Goal: Information Seeking & Learning: Learn about a topic

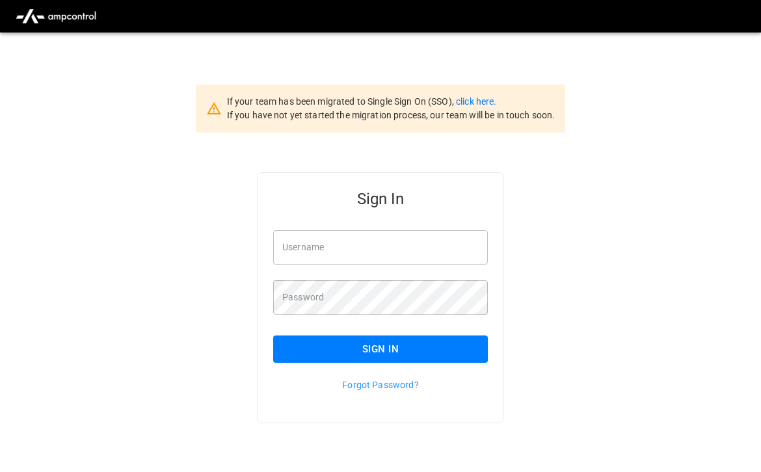
click at [315, 251] on input "Username" at bounding box center [380, 247] width 215 height 34
type input "**********"
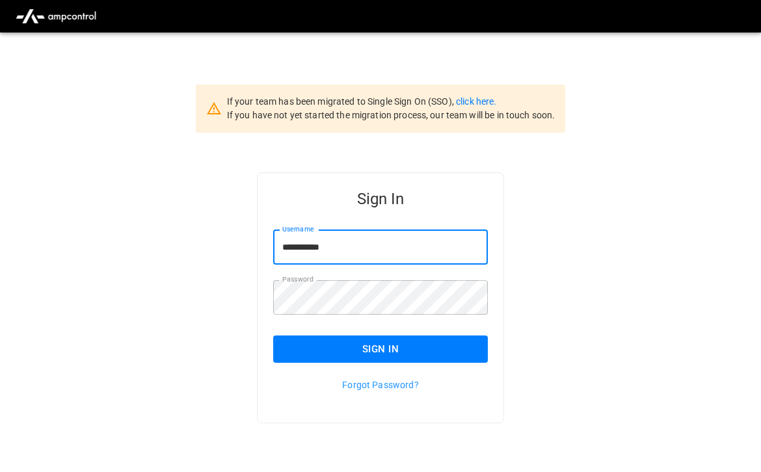
click at [401, 343] on button "Sign In" at bounding box center [380, 349] width 215 height 27
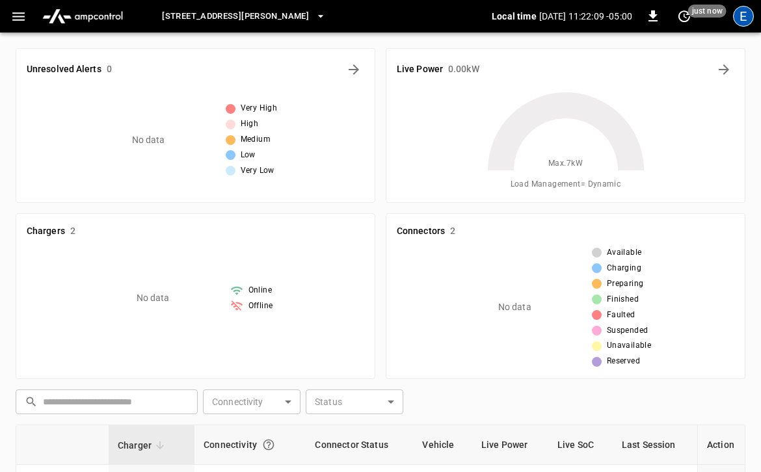
click at [738, 21] on div "E" at bounding box center [743, 16] width 21 height 21
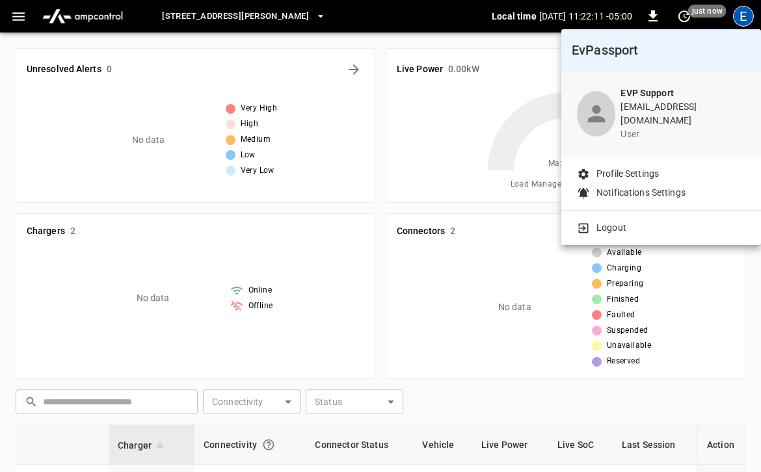
click at [738, 21] on div at bounding box center [380, 236] width 761 height 472
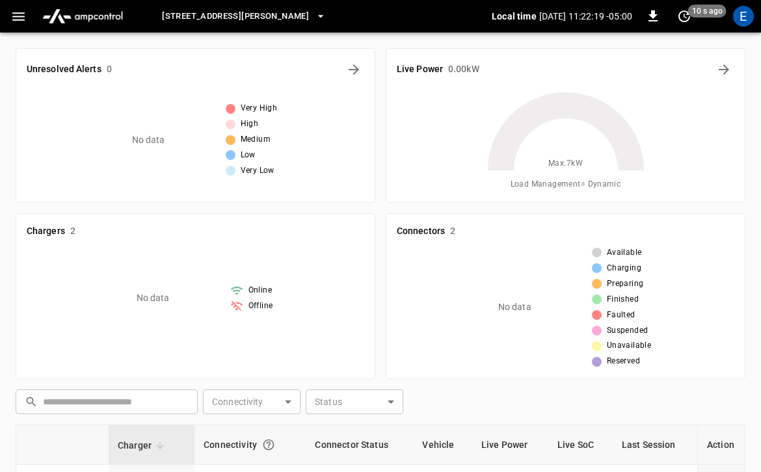
click at [21, 20] on icon "button" at bounding box center [18, 16] width 16 height 16
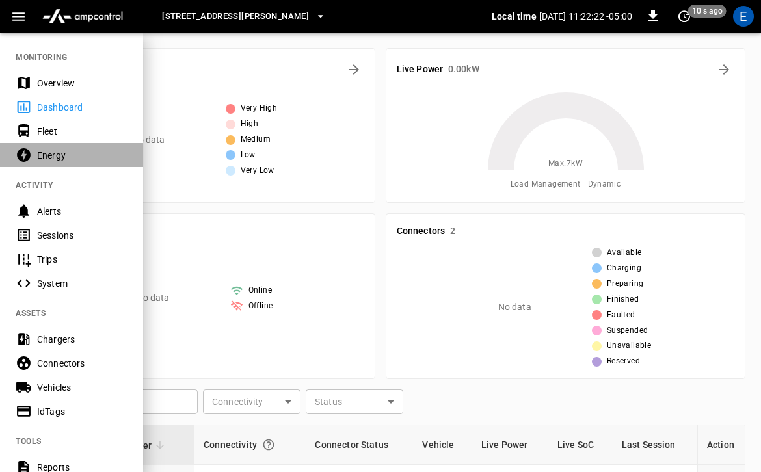
click at [57, 164] on div "Energy" at bounding box center [71, 155] width 143 height 24
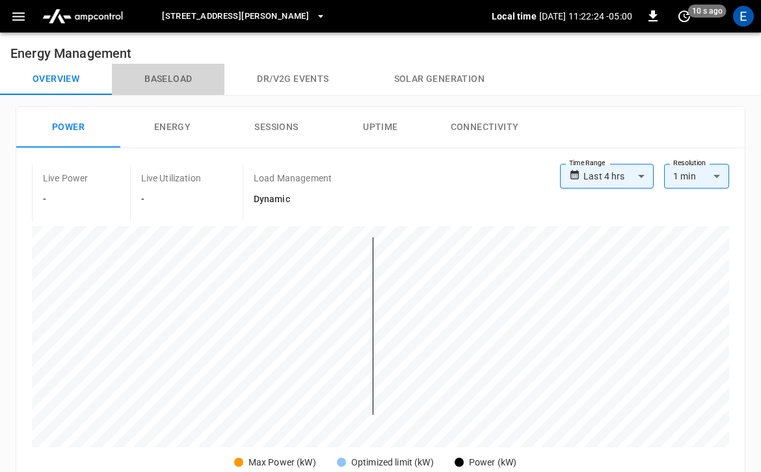
click at [194, 85] on button "Baseload" at bounding box center [168, 79] width 113 height 31
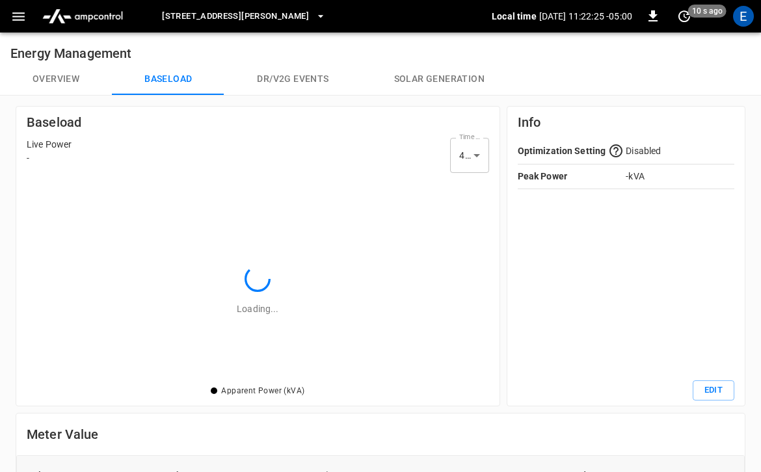
scroll to position [205, 462]
click at [312, 75] on button "Dr/V2G events" at bounding box center [292, 79] width 137 height 31
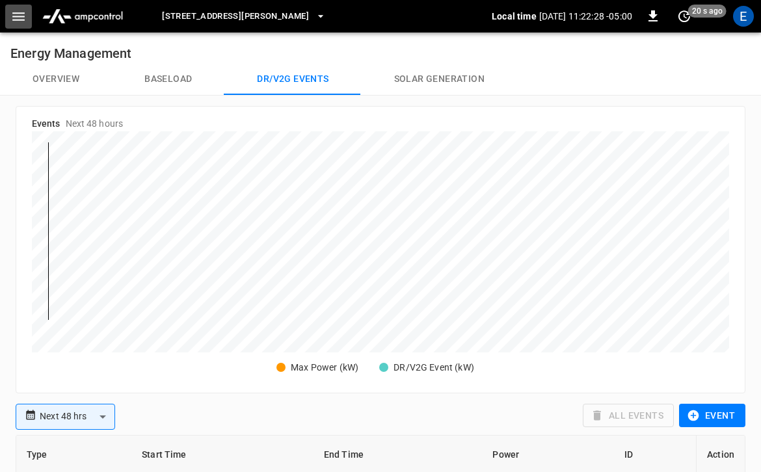
click at [22, 15] on icon "button" at bounding box center [18, 16] width 16 height 16
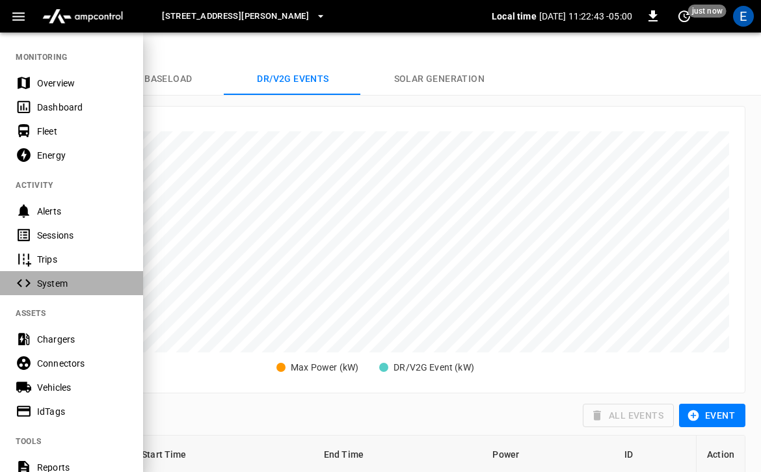
click at [60, 282] on div "System" at bounding box center [82, 283] width 90 height 13
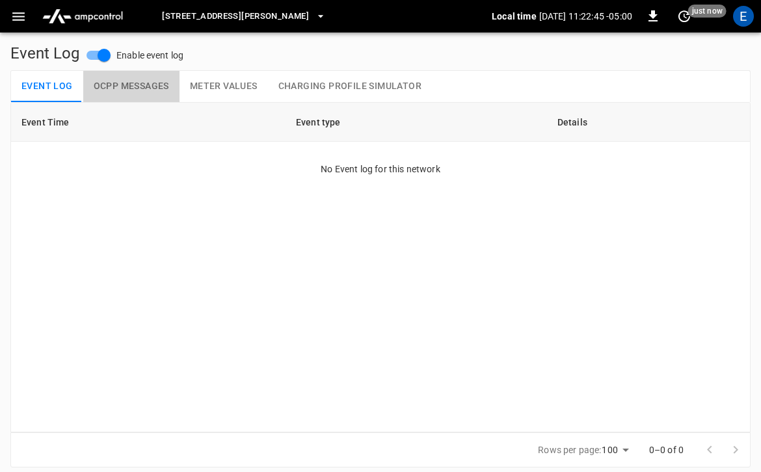
click at [146, 93] on button "OCPP Messages" at bounding box center [131, 86] width 96 height 31
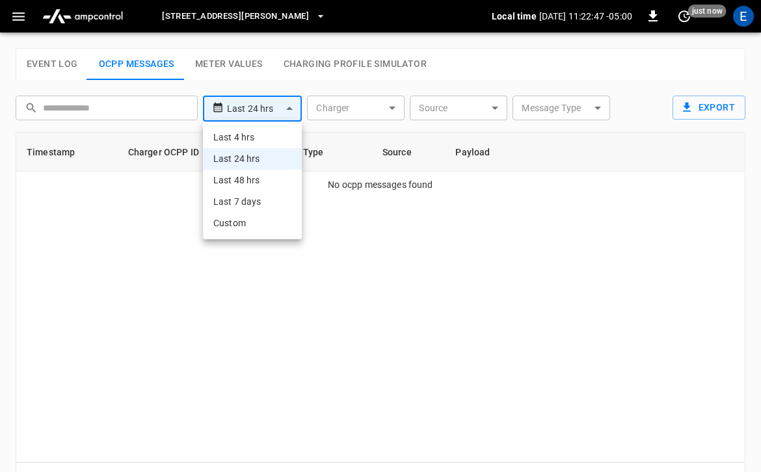
click at [253, 112] on body "**********" at bounding box center [380, 256] width 761 height 513
click at [260, 207] on li "Last 7 days" at bounding box center [252, 201] width 99 height 21
type input "**********"
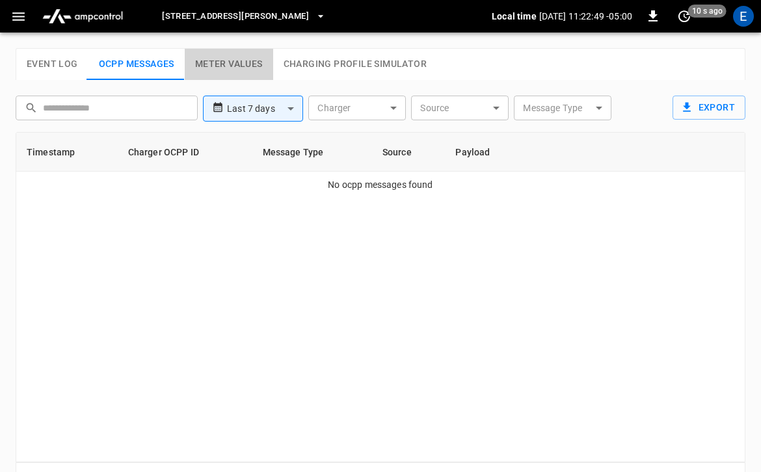
click at [261, 69] on button "Meter Values" at bounding box center [229, 64] width 88 height 31
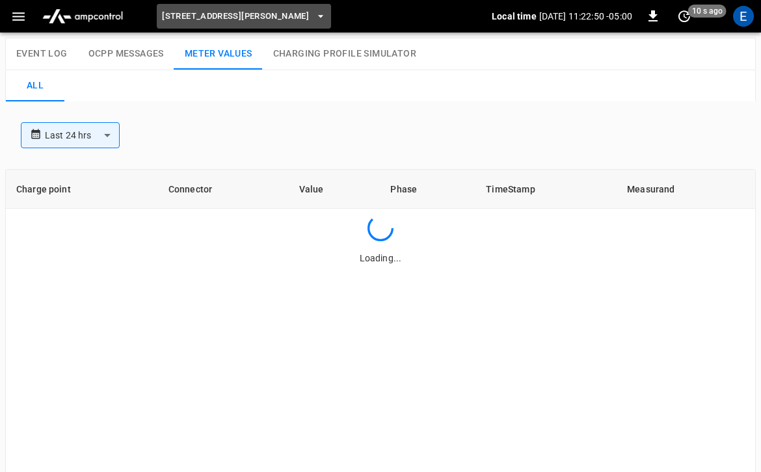
click at [255, 13] on span "1410 East Renner Road" at bounding box center [235, 16] width 147 height 15
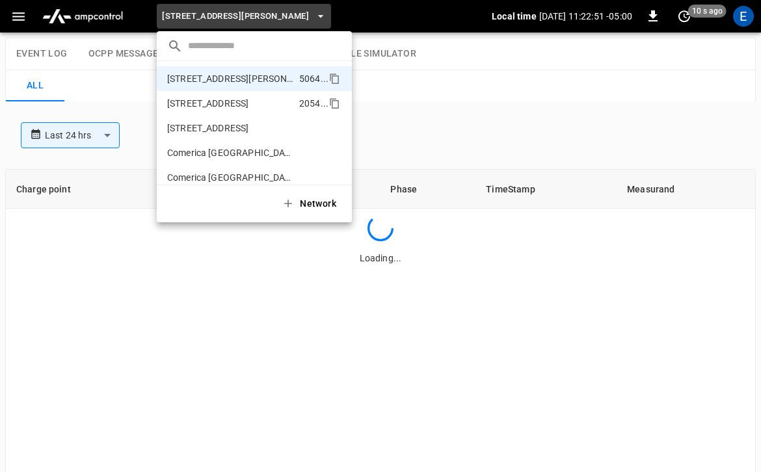
click at [265, 106] on p "1550 West Colony Road - Split 1" at bounding box center [230, 103] width 127 height 13
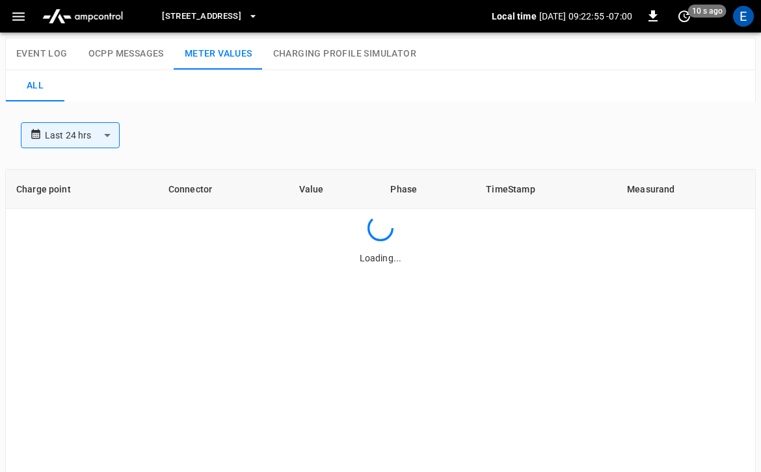
click at [263, 25] on button "1550 West Colony Road - Split 1" at bounding box center [210, 16] width 107 height 25
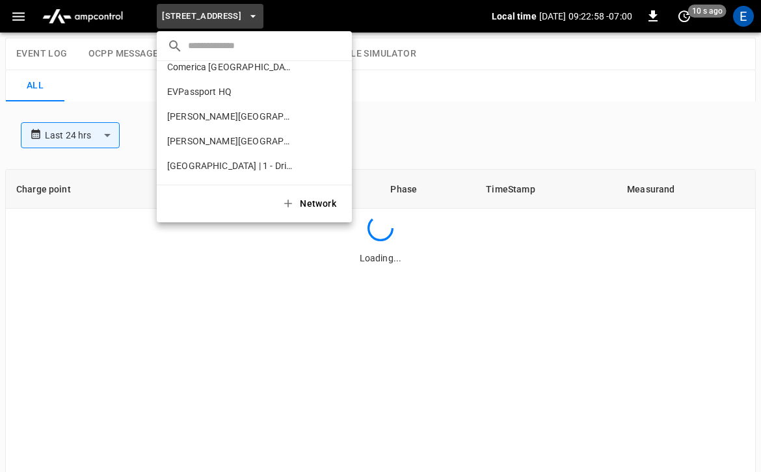
scroll to position [110, 0]
click at [269, 107] on li "Gore Village 7a92 ..." at bounding box center [254, 117] width 195 height 25
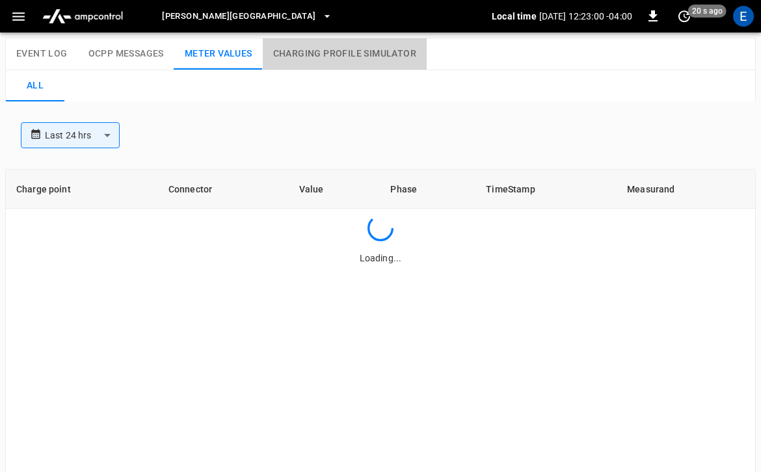
click at [312, 45] on button "Charging Profile Simulator" at bounding box center [345, 53] width 164 height 31
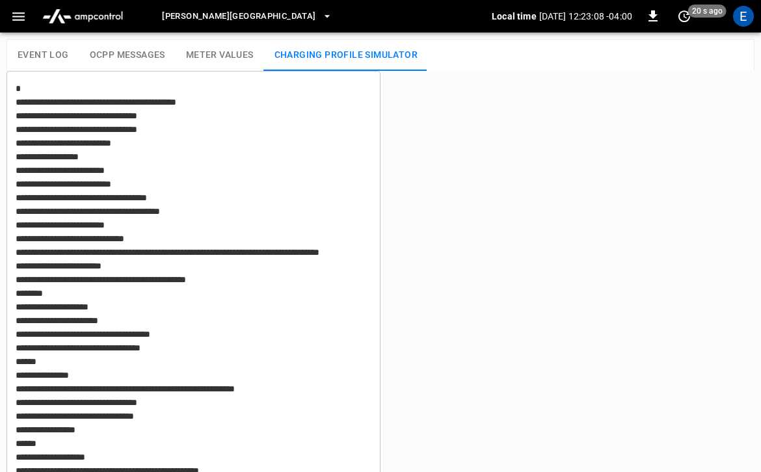
click at [208, 75] on textarea at bounding box center [194, 307] width 374 height 472
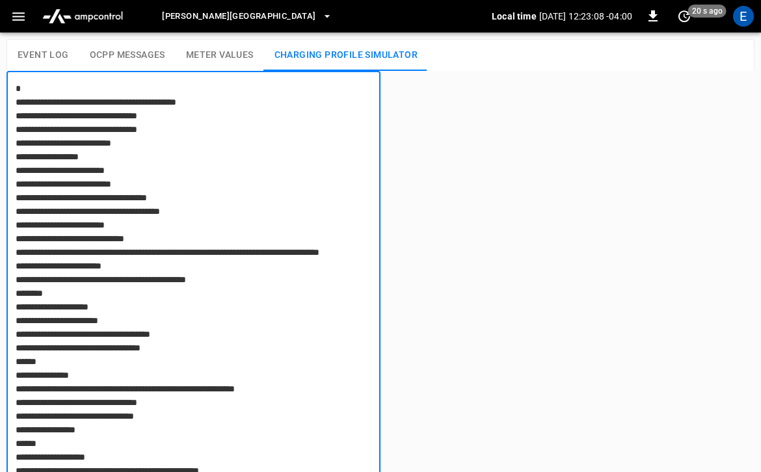
click at [208, 67] on button "Meter Values" at bounding box center [220, 55] width 88 height 31
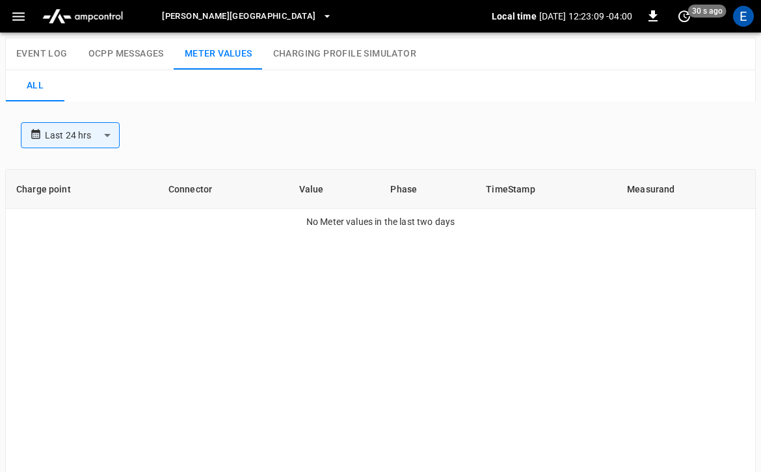
click at [138, 60] on button "OCPP Messages" at bounding box center [126, 53] width 96 height 31
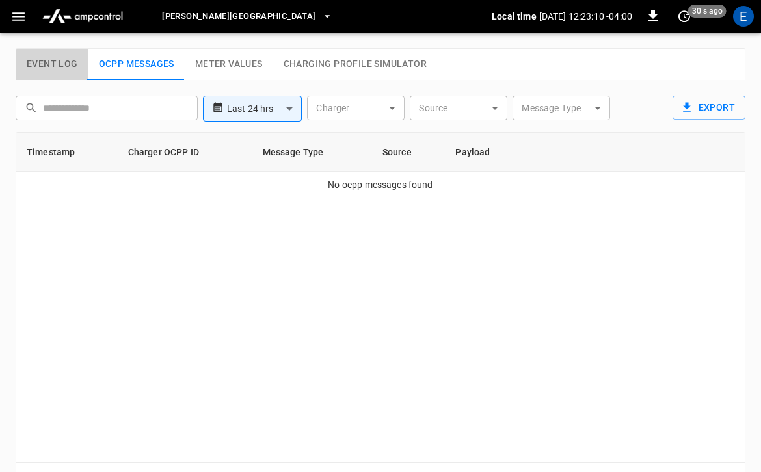
click at [59, 61] on button "Event Log" at bounding box center [52, 64] width 72 height 31
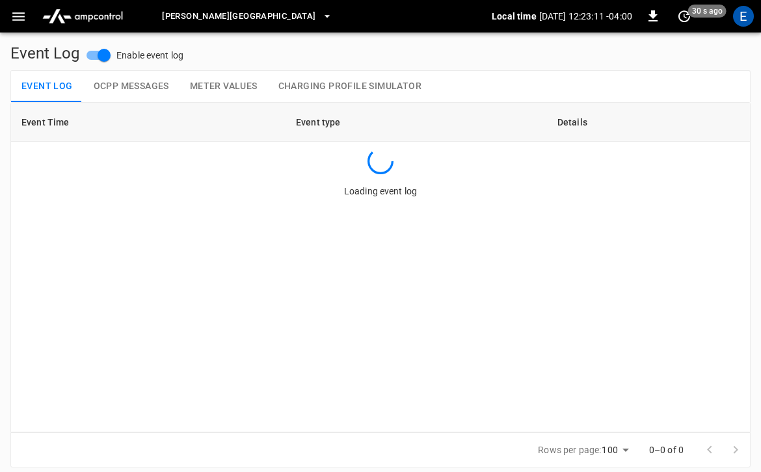
click at [23, 18] on icon "button" at bounding box center [18, 16] width 16 height 16
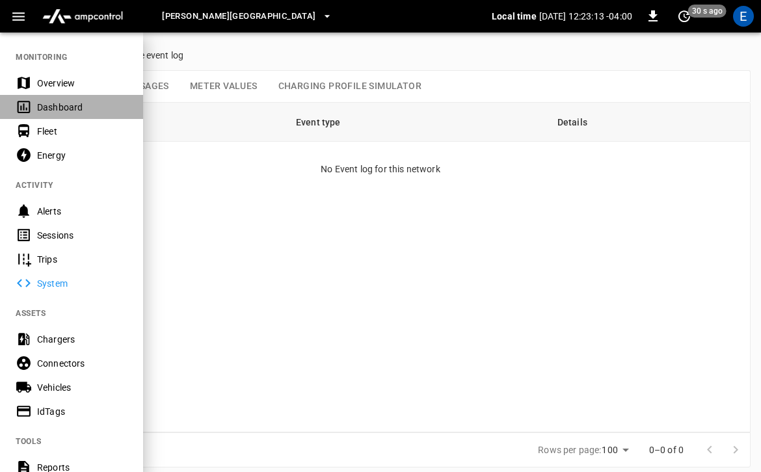
click at [74, 107] on div "Dashboard" at bounding box center [82, 107] width 90 height 13
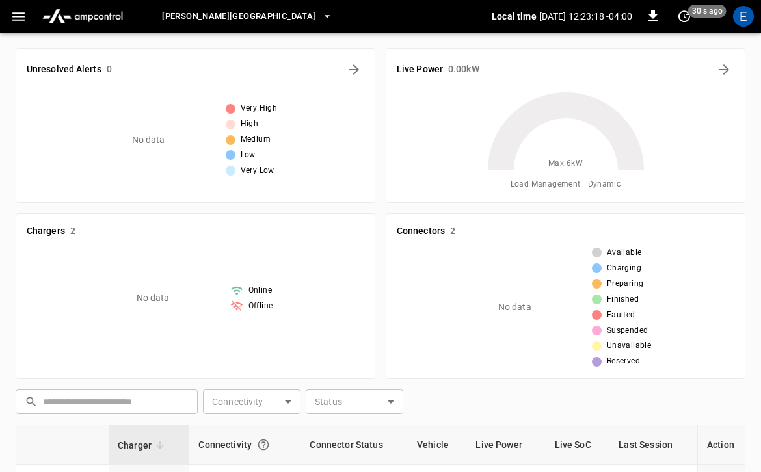
scroll to position [183, 0]
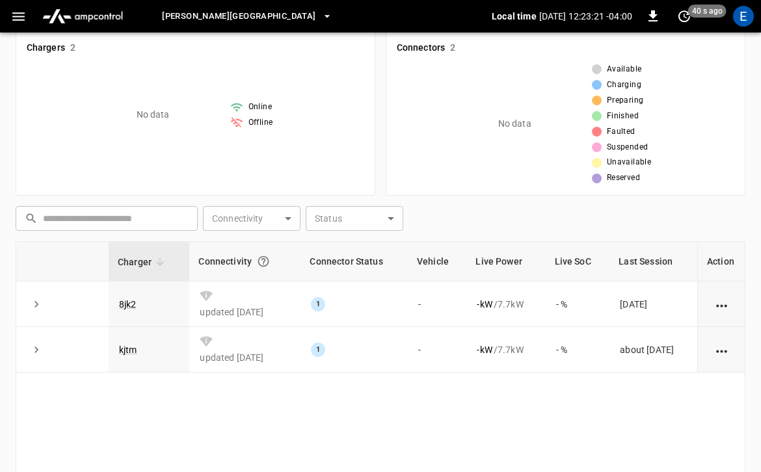
click at [214, 20] on span "Gore Village" at bounding box center [239, 16] width 154 height 15
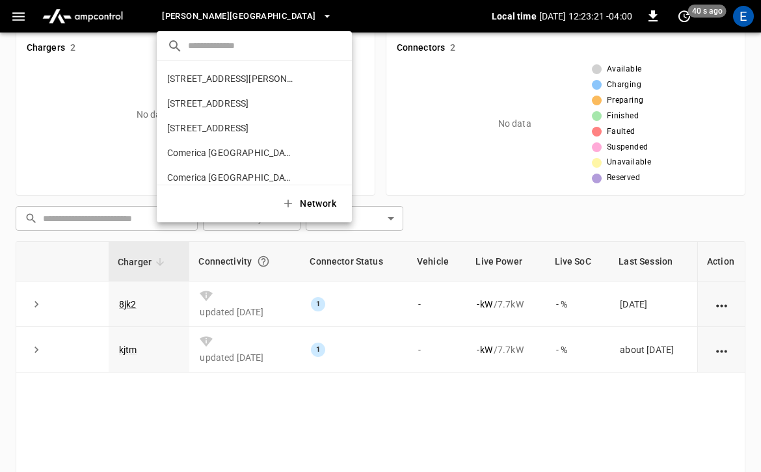
scroll to position [144, 0]
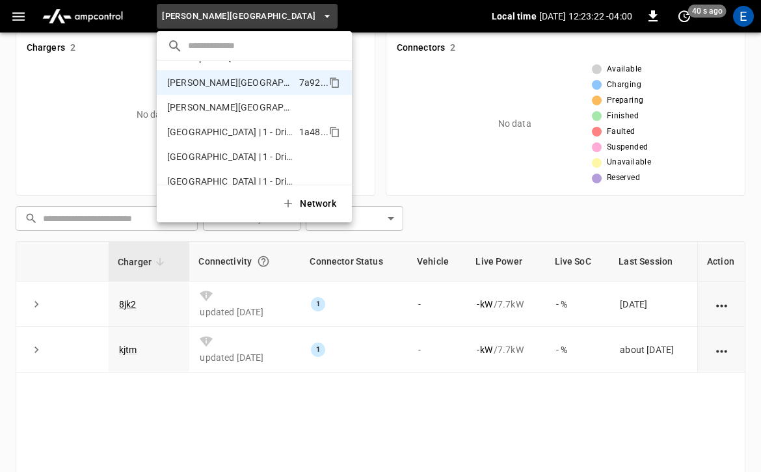
click at [227, 128] on p "Grant Park North Garage | 1 - Drive-Up 2" at bounding box center [230, 132] width 127 height 13
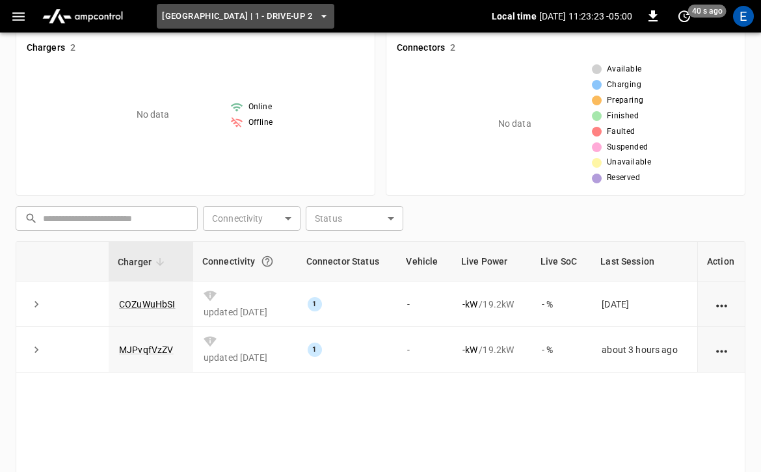
click at [217, 18] on span "Grant Park North Garage | 1 - Drive-Up 2" at bounding box center [237, 16] width 150 height 15
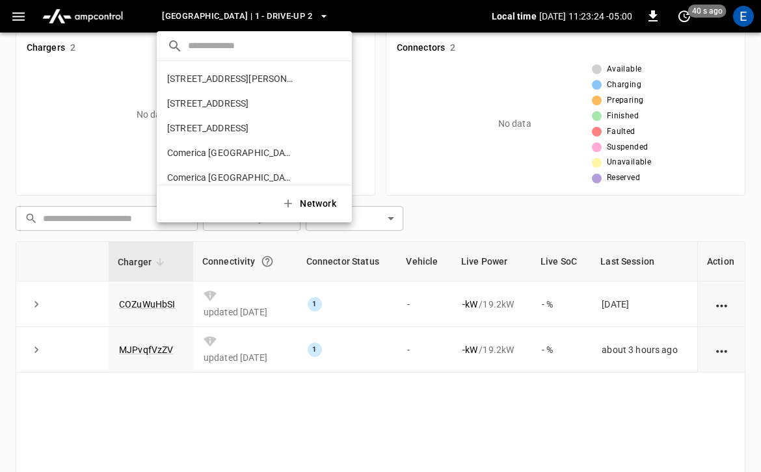
scroll to position [194, 0]
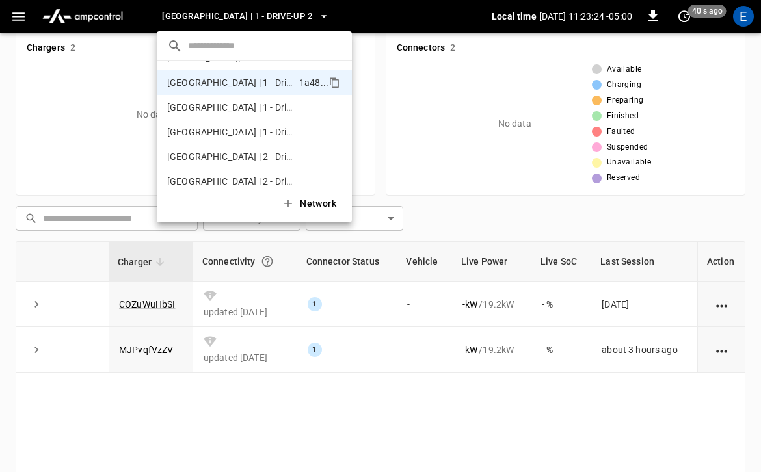
click at [217, 18] on div at bounding box center [380, 236] width 761 height 472
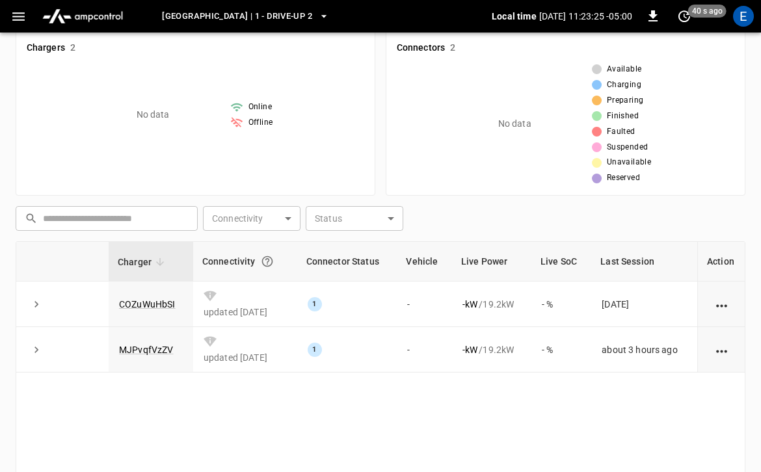
click at [20, 19] on icon "button" at bounding box center [18, 16] width 12 height 8
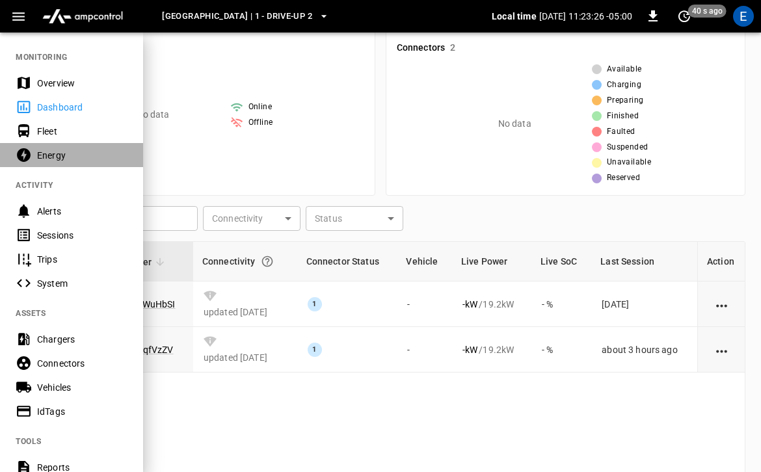
click at [47, 156] on div "Energy" at bounding box center [82, 155] width 90 height 13
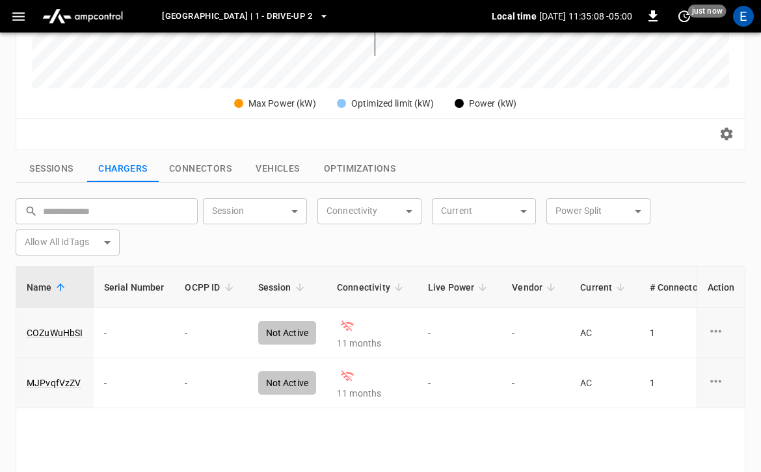
scroll to position [360, 0]
click at [219, 157] on button "Connectors" at bounding box center [200, 168] width 83 height 27
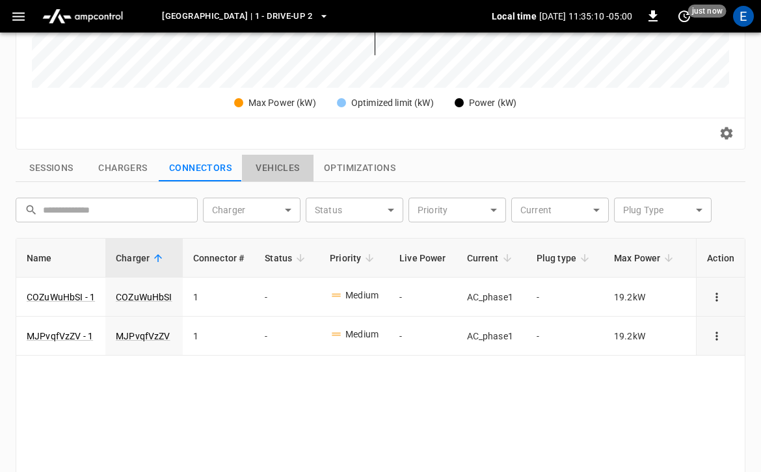
click at [274, 164] on button "Vehicles" at bounding box center [278, 168] width 72 height 27
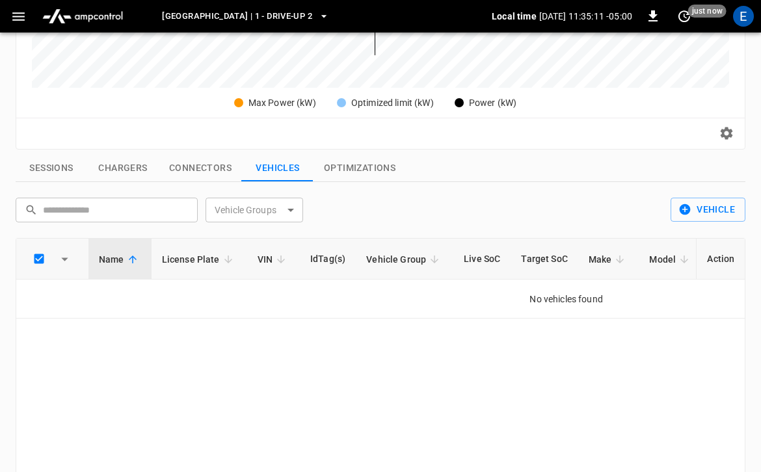
click at [340, 176] on button "Optimizations" at bounding box center [360, 168] width 92 height 27
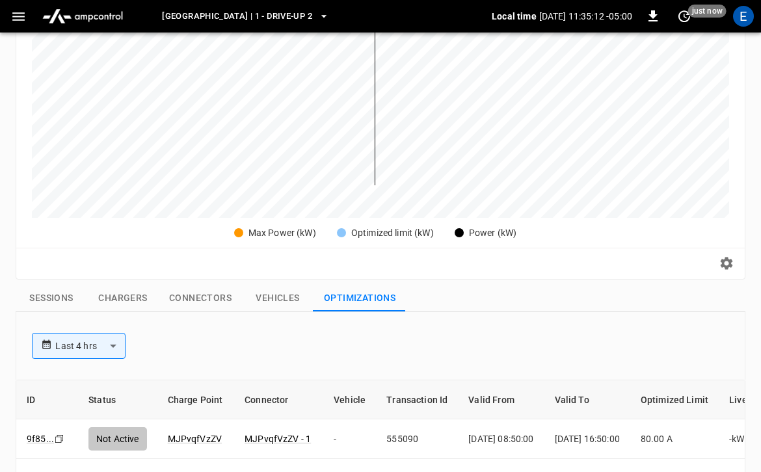
scroll to position [0, 0]
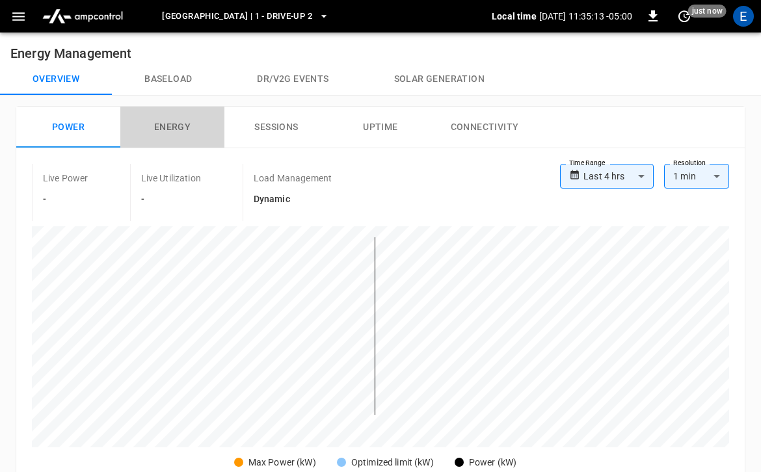
click at [191, 132] on button "Energy" at bounding box center [172, 128] width 104 height 42
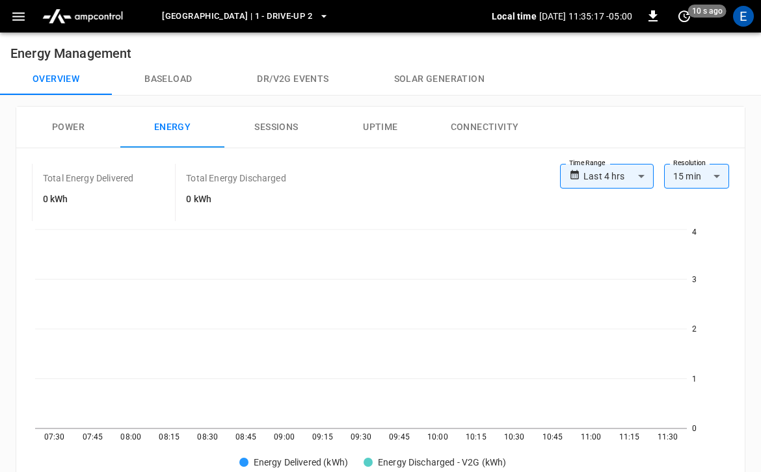
click at [275, 121] on button "Sessions" at bounding box center [276, 128] width 104 height 42
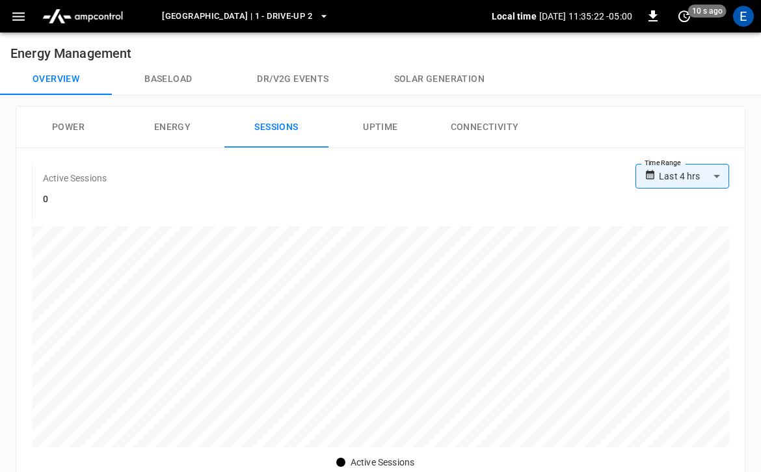
click at [184, 78] on button "Baseload" at bounding box center [168, 79] width 113 height 31
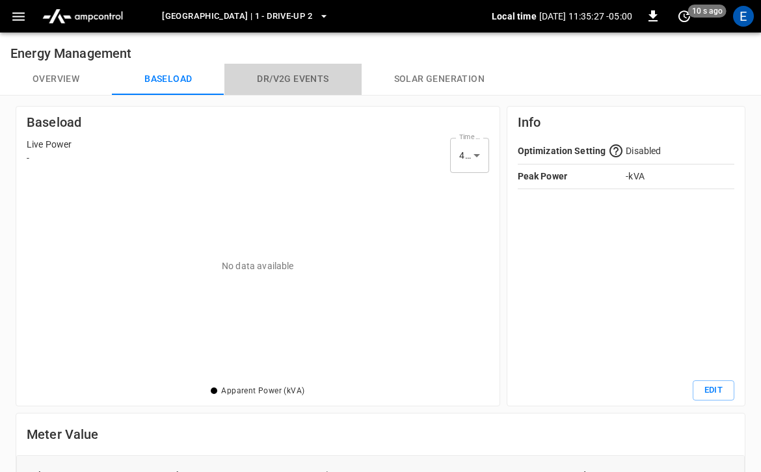
click at [281, 77] on button "Dr/V2G events" at bounding box center [292, 79] width 137 height 31
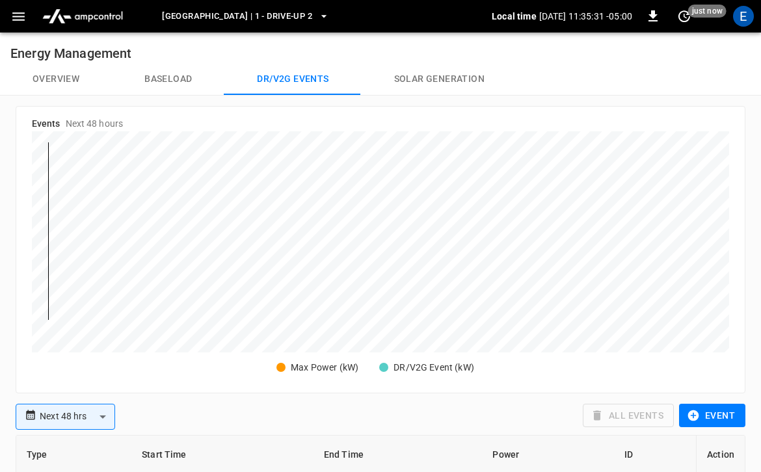
click at [465, 79] on button "Solar generation" at bounding box center [439, 79] width 155 height 31
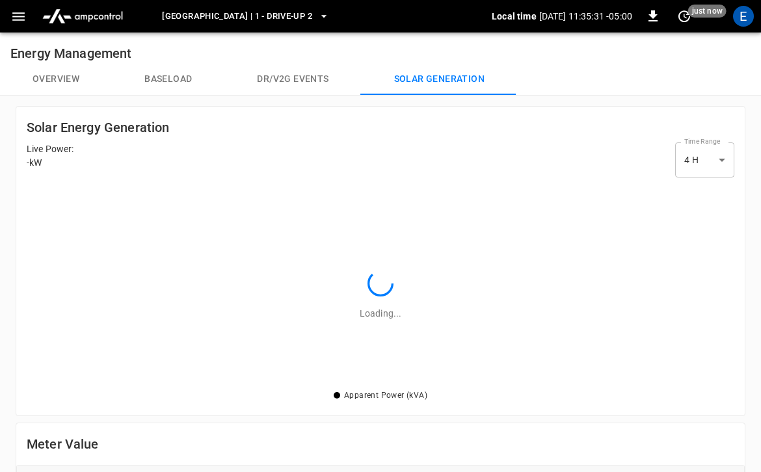
scroll to position [205, 708]
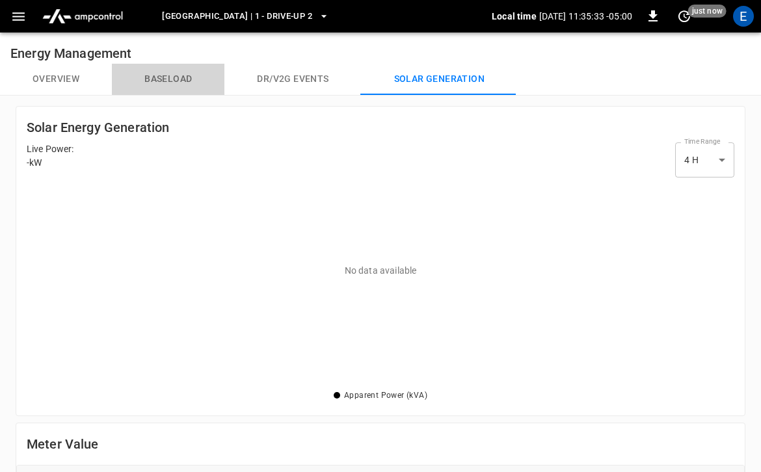
click at [177, 79] on button "Baseload" at bounding box center [168, 79] width 113 height 31
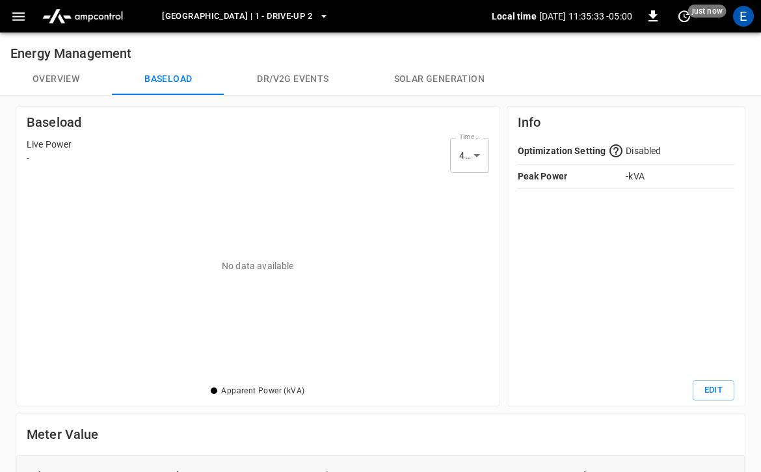
scroll to position [205, 462]
click at [95, 68] on button "Overview" at bounding box center [56, 79] width 112 height 31
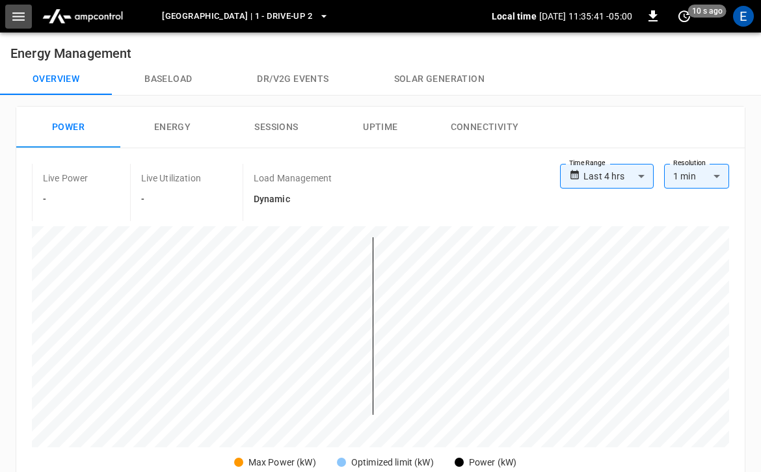
click at [21, 14] on icon "button" at bounding box center [18, 16] width 16 height 16
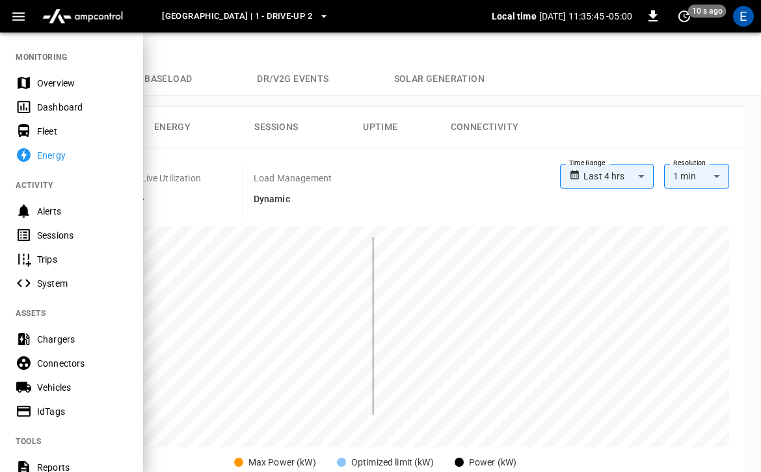
click at [68, 293] on div "System" at bounding box center [71, 283] width 143 height 24
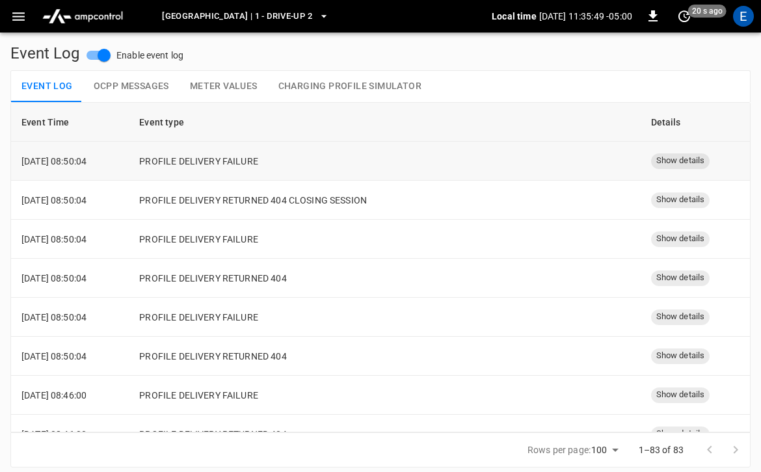
click at [228, 166] on td "PROFILE DELIVERY FAILURE" at bounding box center [384, 161] width 511 height 39
click at [247, 93] on button "Meter Values" at bounding box center [224, 86] width 88 height 31
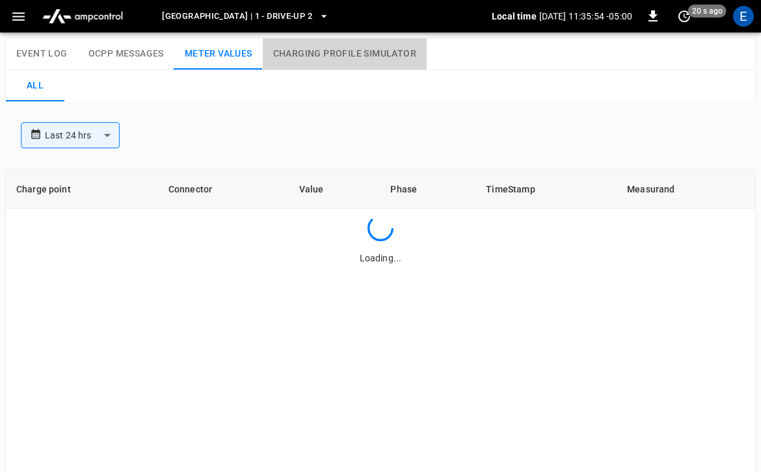
click at [334, 66] on button "Charging Profile Simulator" at bounding box center [345, 53] width 164 height 31
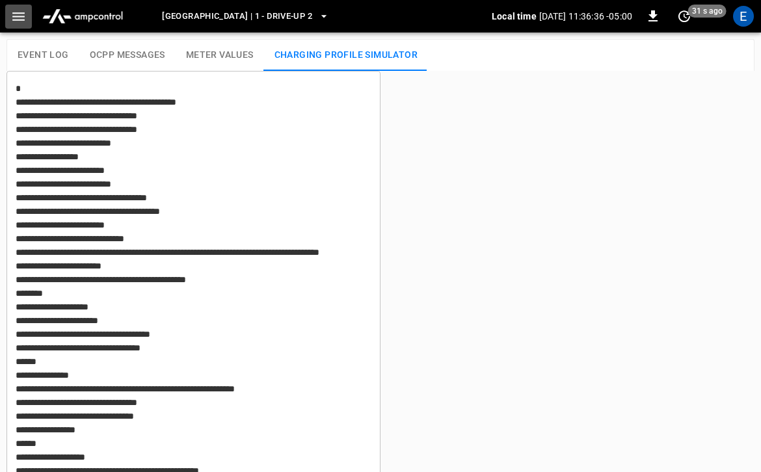
click at [17, 13] on icon "button" at bounding box center [18, 16] width 12 height 8
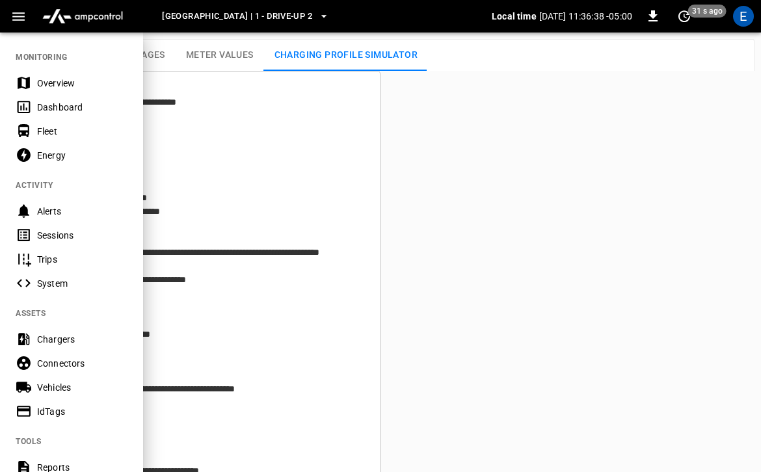
click at [58, 83] on div "Overview" at bounding box center [82, 83] width 90 height 13
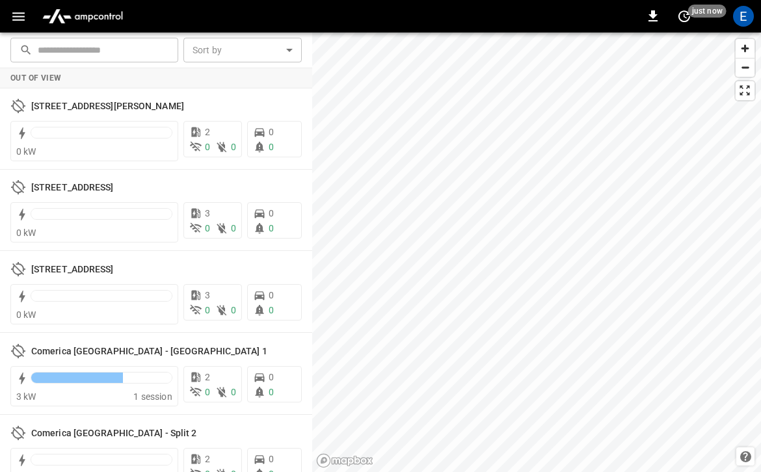
click at [19, 19] on icon "button" at bounding box center [18, 16] width 12 height 8
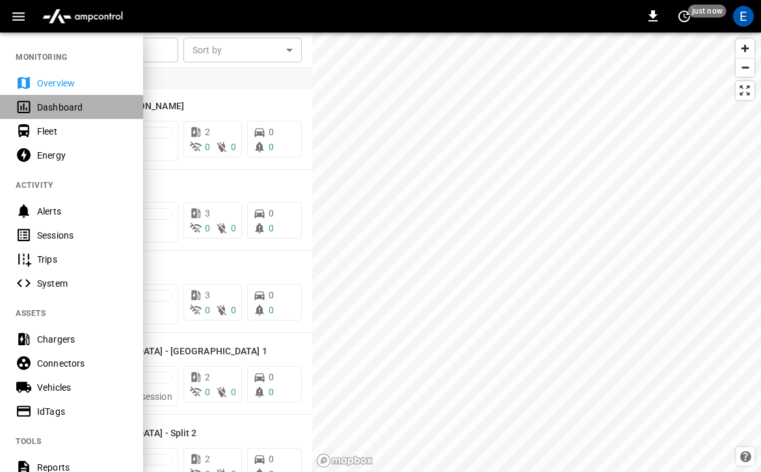
click at [60, 99] on div "Dashboard" at bounding box center [71, 107] width 143 height 24
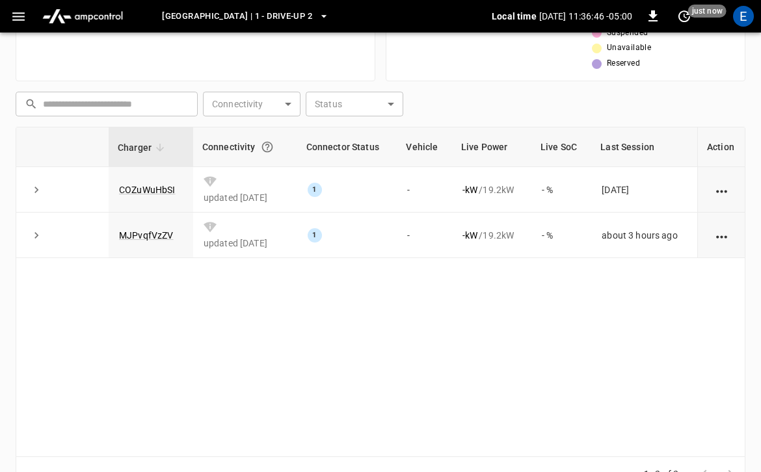
scroll to position [333, 0]
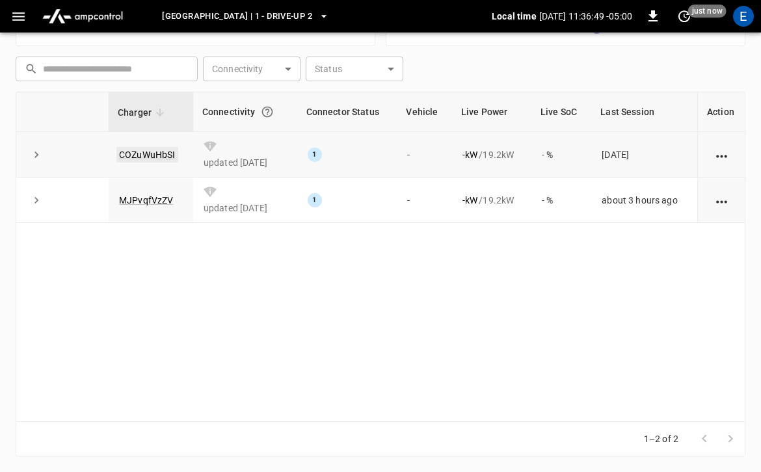
click at [165, 149] on link "COZuWuHbSI" at bounding box center [147, 155] width 62 height 16
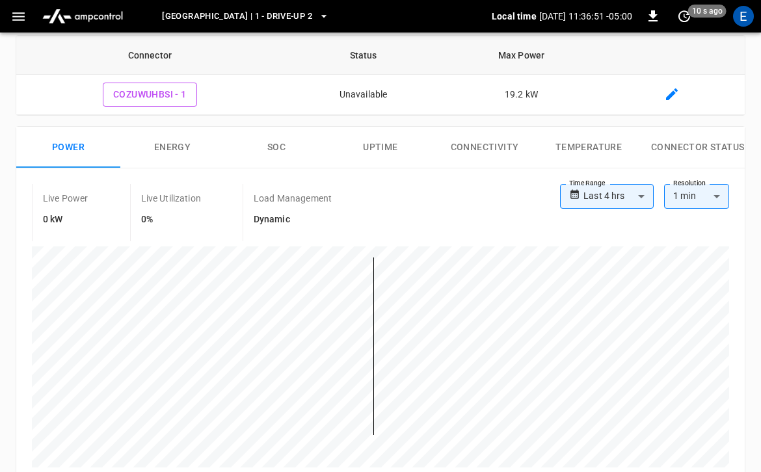
scroll to position [205, 0]
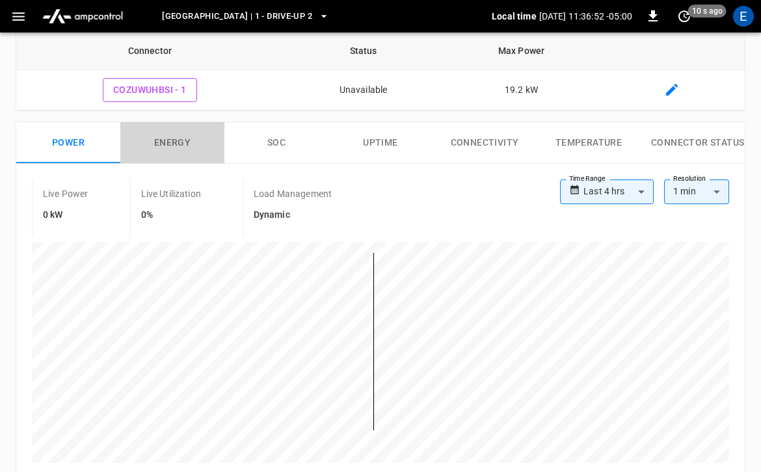
click at [178, 140] on button "Energy" at bounding box center [172, 143] width 104 height 42
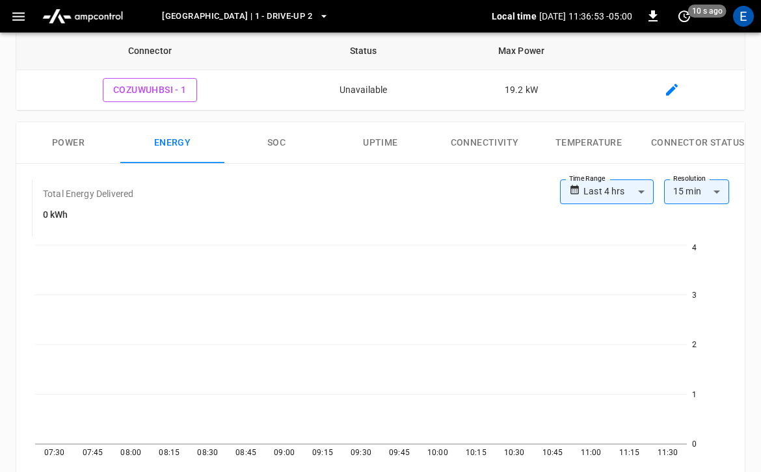
click at [251, 135] on button "SOC" at bounding box center [276, 143] width 104 height 42
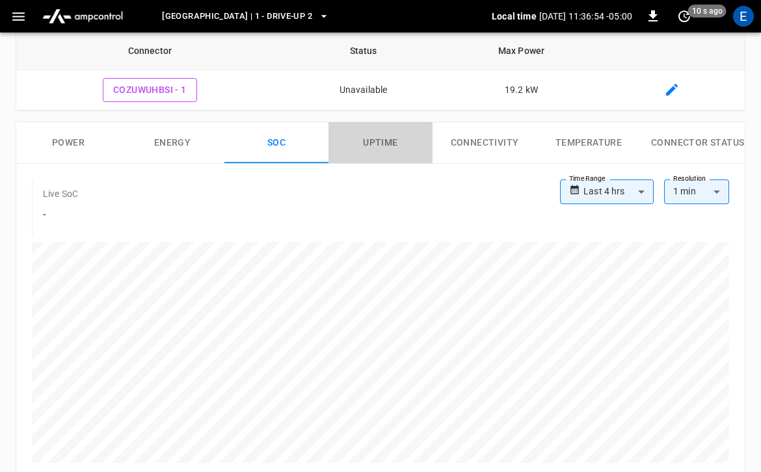
click at [359, 139] on button "Uptime" at bounding box center [380, 143] width 104 height 42
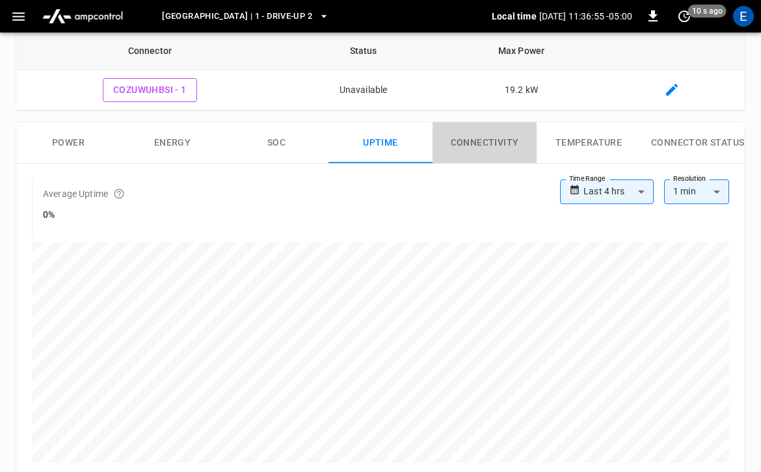
click at [453, 132] on button "Connectivity" at bounding box center [485, 143] width 104 height 42
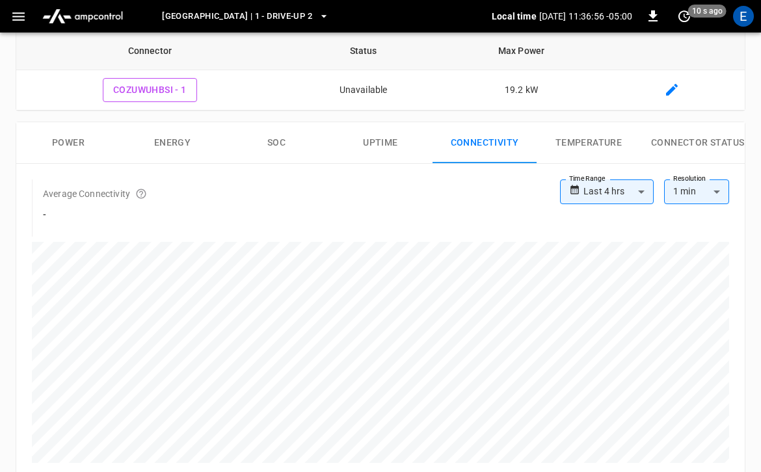
click at [576, 136] on button "Temperature" at bounding box center [589, 143] width 104 height 42
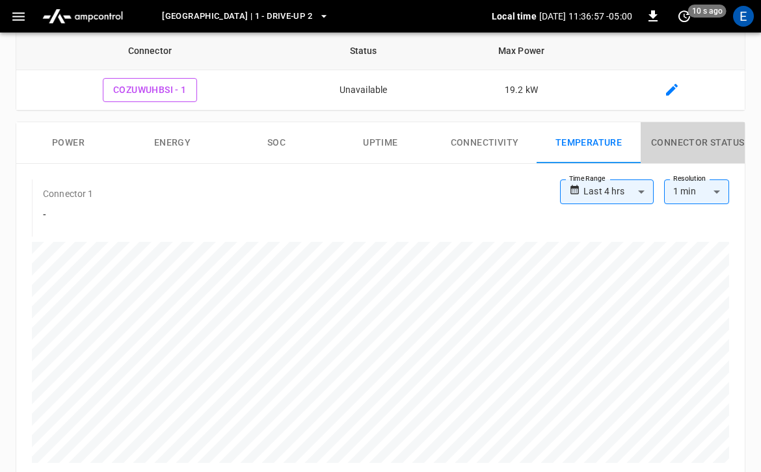
click at [656, 139] on button "Connector Status" at bounding box center [698, 143] width 114 height 42
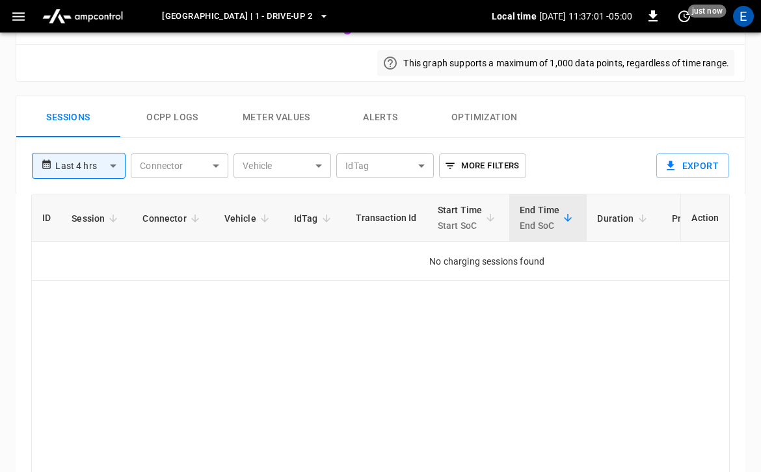
scroll to position [660, 0]
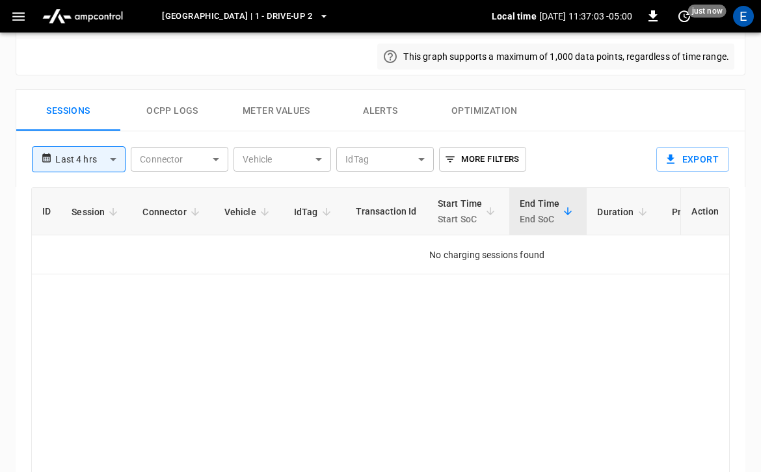
click at [458, 122] on button "Optimization" at bounding box center [485, 111] width 104 height 42
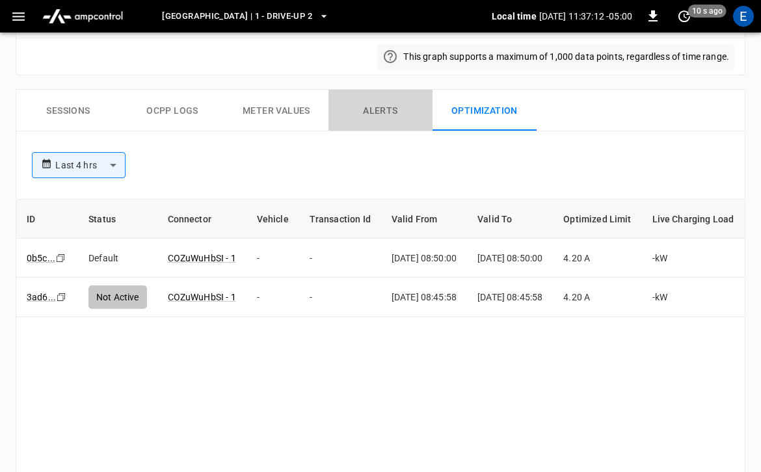
click at [390, 121] on button "Alerts" at bounding box center [380, 111] width 104 height 42
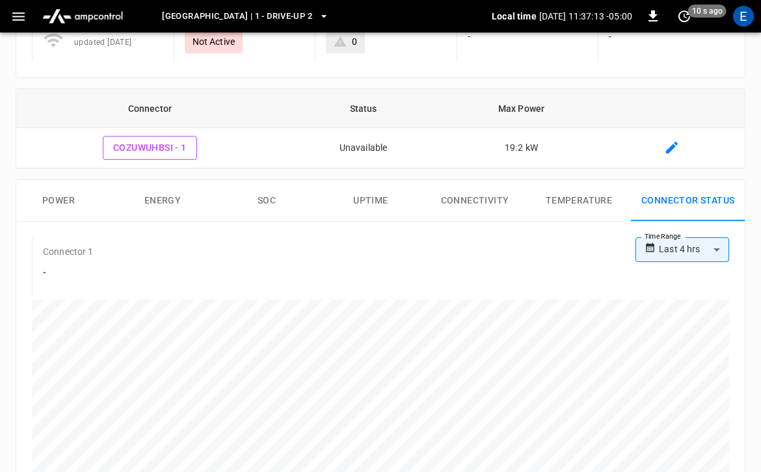
scroll to position [0, 0]
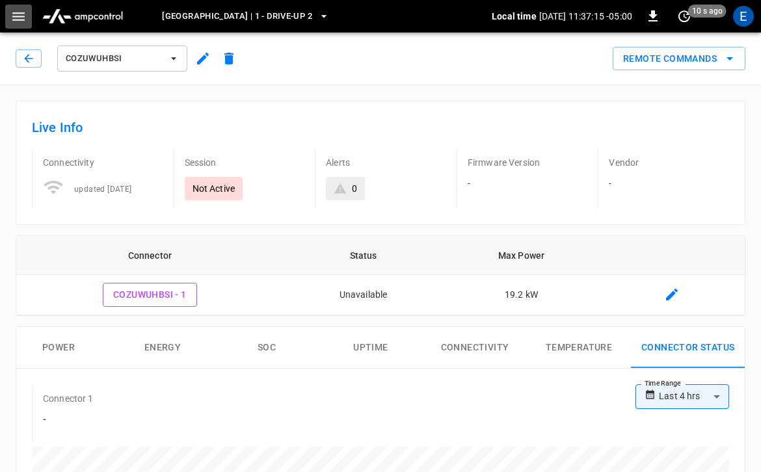
click at [20, 24] on icon "button" at bounding box center [18, 16] width 16 height 16
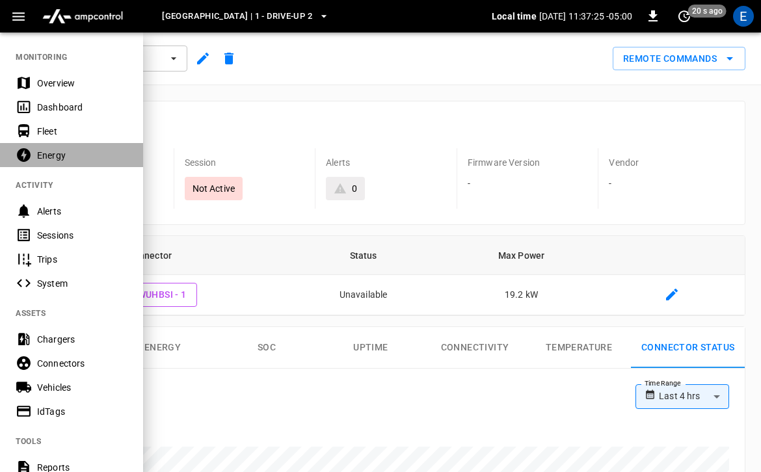
click at [102, 146] on div "Energy" at bounding box center [71, 155] width 143 height 24
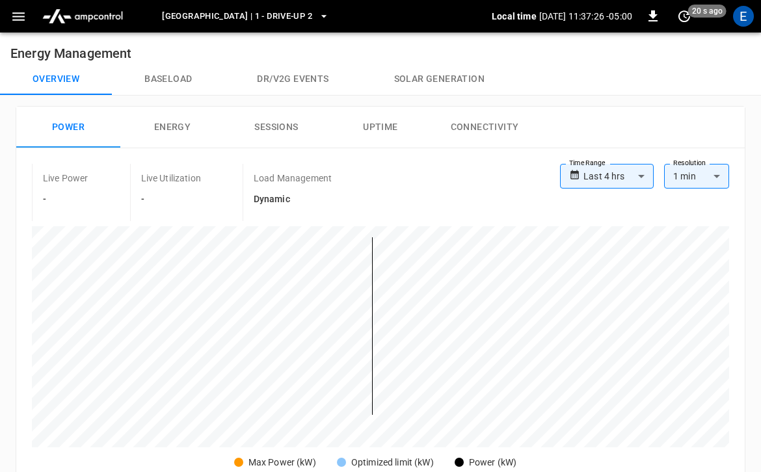
click at [179, 57] on h6 "Energy Management" at bounding box center [380, 48] width 761 height 31
click at [179, 72] on button "Baseload" at bounding box center [168, 79] width 113 height 31
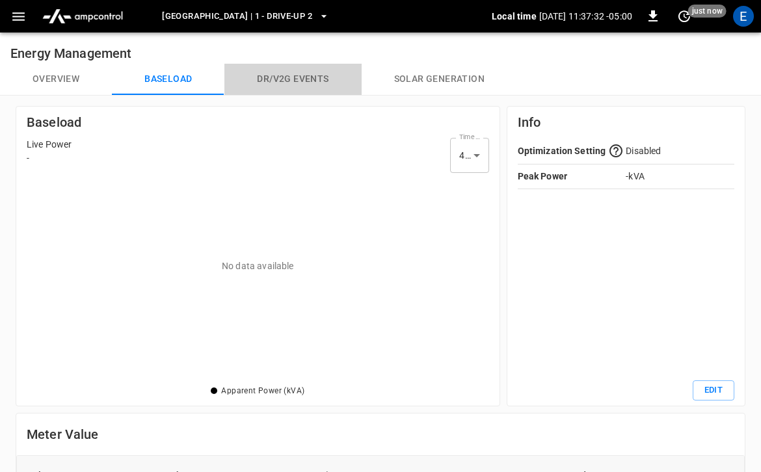
click at [273, 88] on button "Dr/V2G events" at bounding box center [292, 79] width 137 height 31
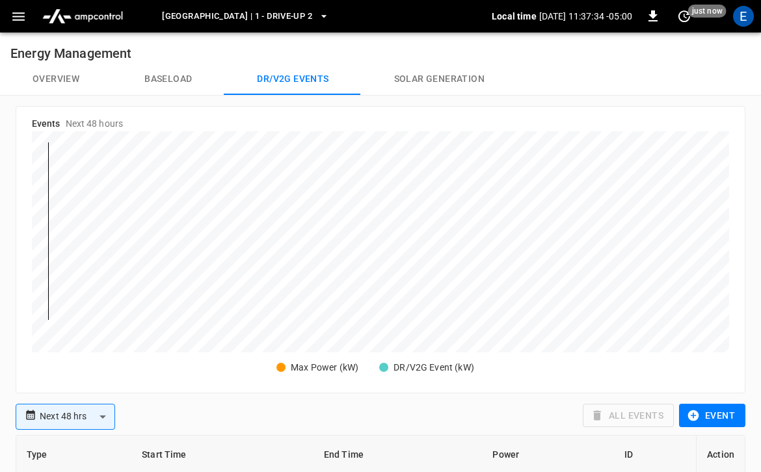
click at [16, 25] on button "button" at bounding box center [18, 17] width 27 height 24
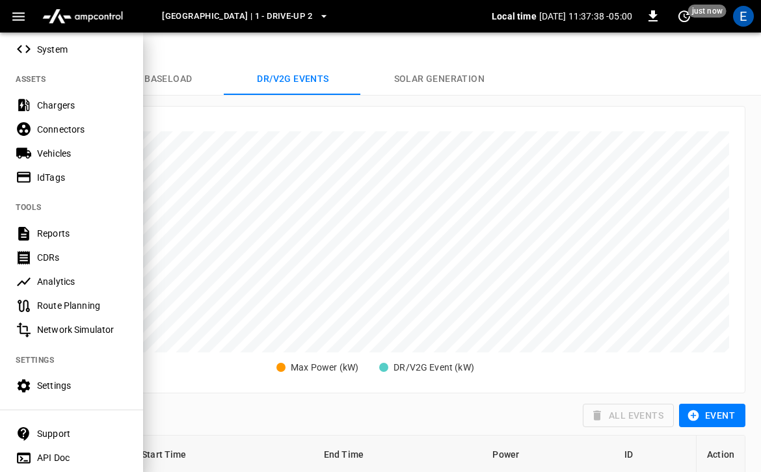
scroll to position [255, 0]
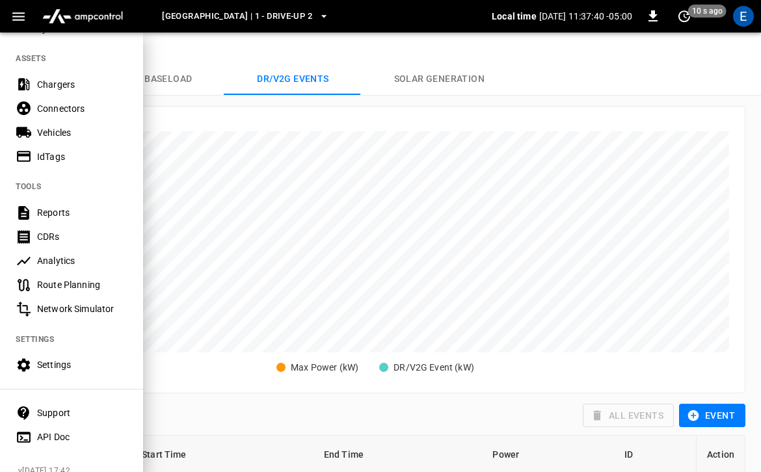
click at [84, 306] on div "Network Simulator" at bounding box center [82, 308] width 90 height 13
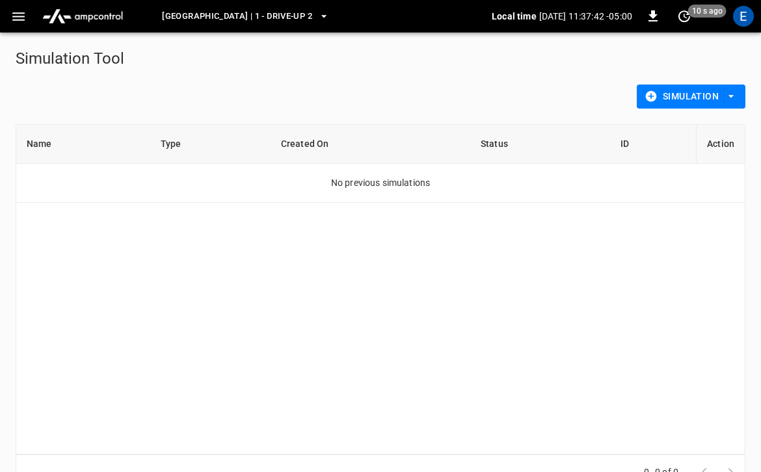
click at [15, 30] on div "Grant Park North Garage | 1 - Drive-Up 2 Local time 2025-09-18 11:37:42 -05:00 …" at bounding box center [380, 16] width 761 height 33
click at [18, 18] on icon "button" at bounding box center [18, 16] width 16 height 16
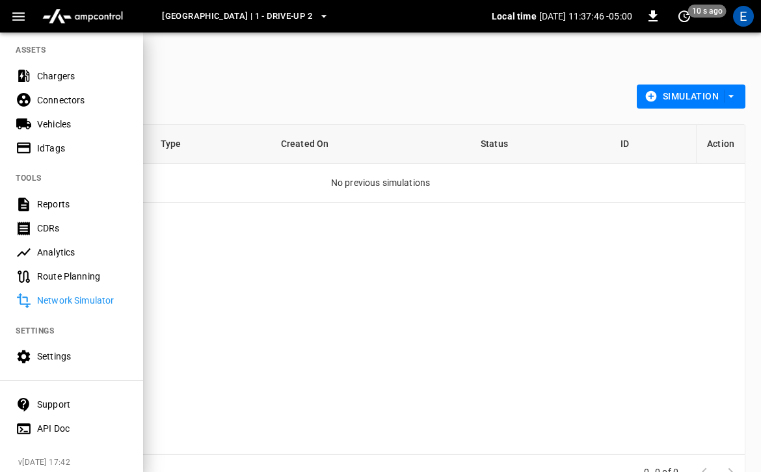
scroll to position [271, 0]
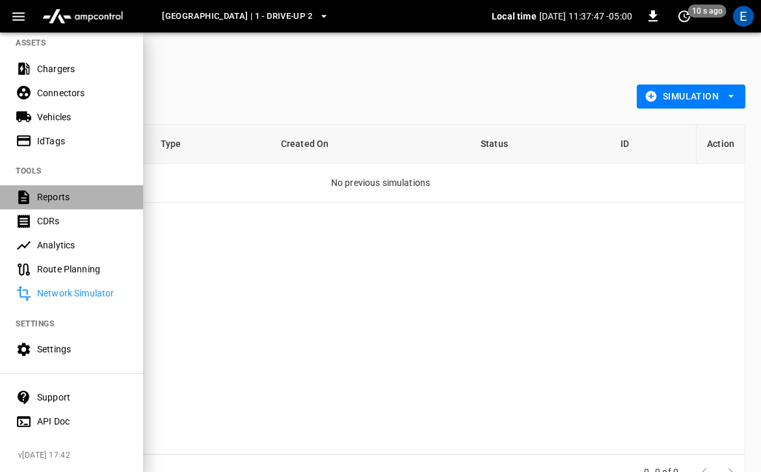
click at [85, 205] on div "Reports" at bounding box center [71, 197] width 143 height 24
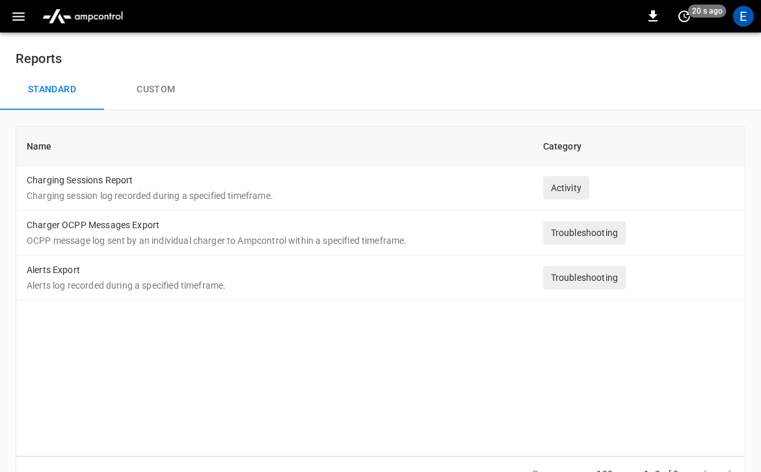
click at [137, 89] on button "Custom" at bounding box center [156, 90] width 104 height 42
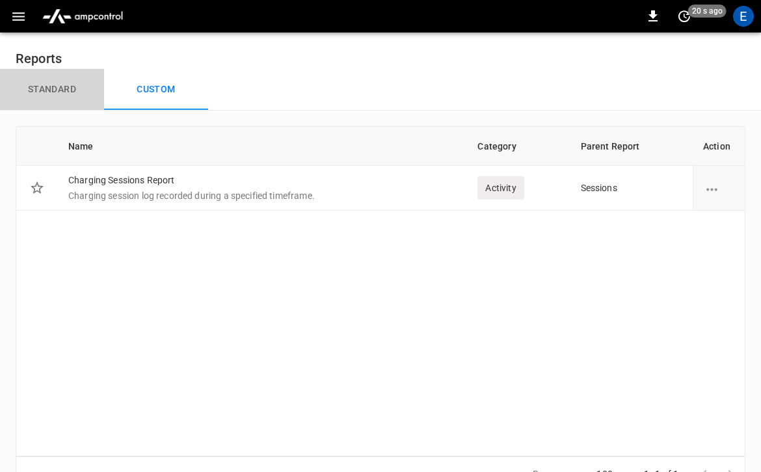
click at [85, 93] on button "Standard" at bounding box center [52, 90] width 104 height 42
